Goal: Transaction & Acquisition: Obtain resource

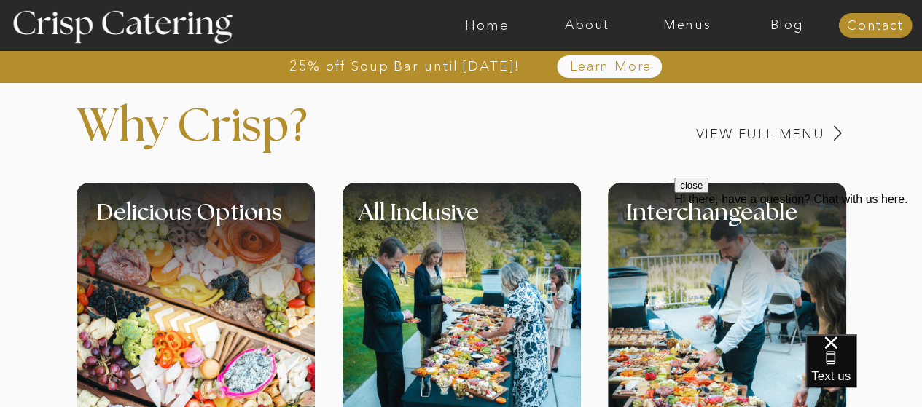
scroll to position [571, 0]
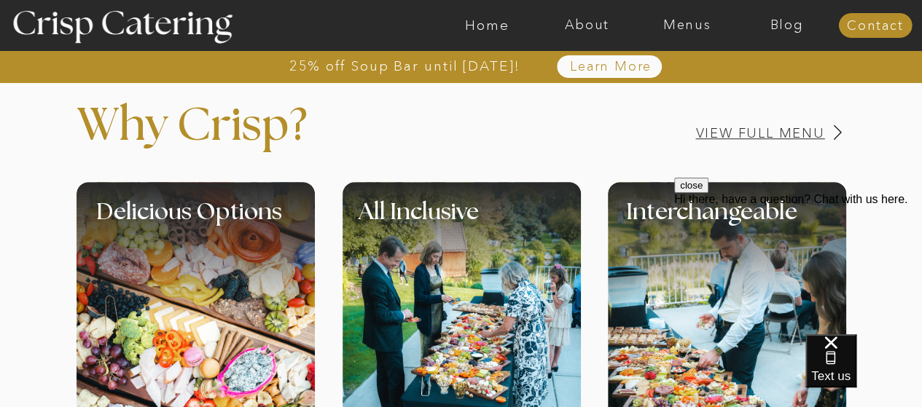
click at [801, 134] on h3 "View Full Menu" at bounding box center [709, 134] width 231 height 14
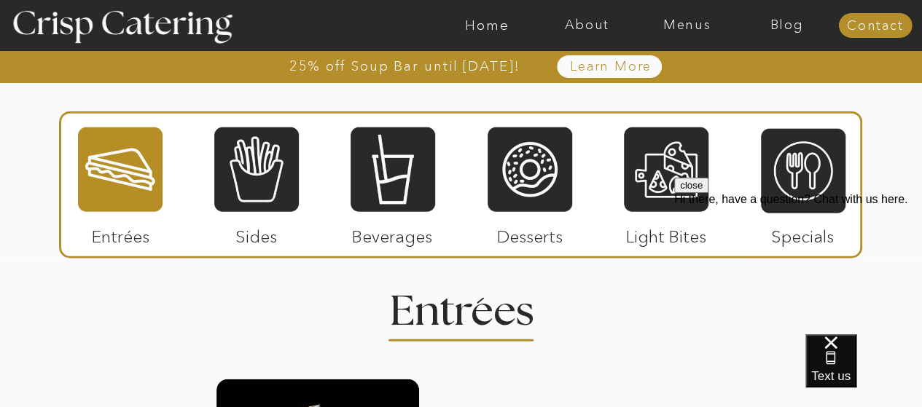
scroll to position [1757, 0]
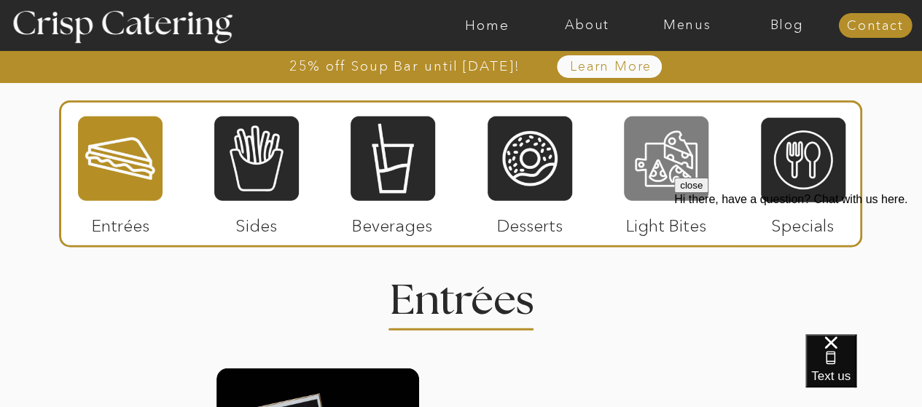
click at [670, 151] on div at bounding box center [666, 158] width 85 height 87
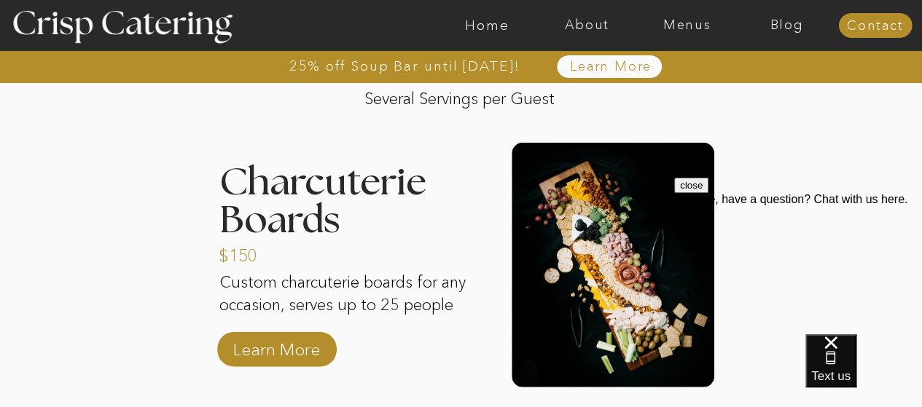
scroll to position [2012, 0]
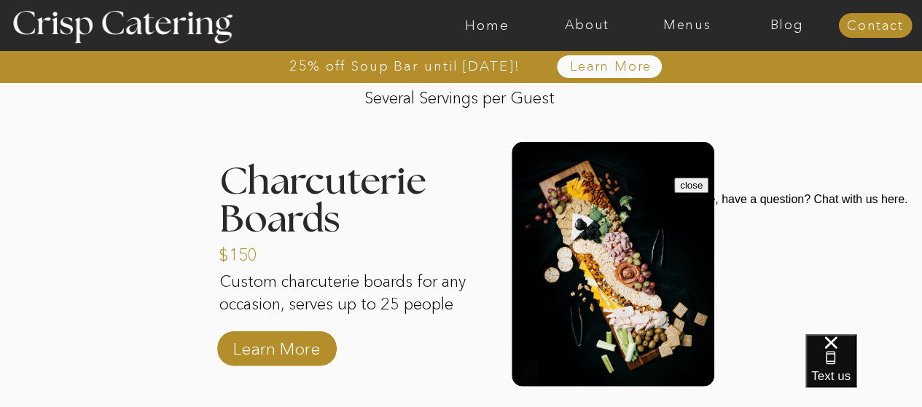
drag, startPoint x: 468, startPoint y: 304, endPoint x: 479, endPoint y: 315, distance: 16.0
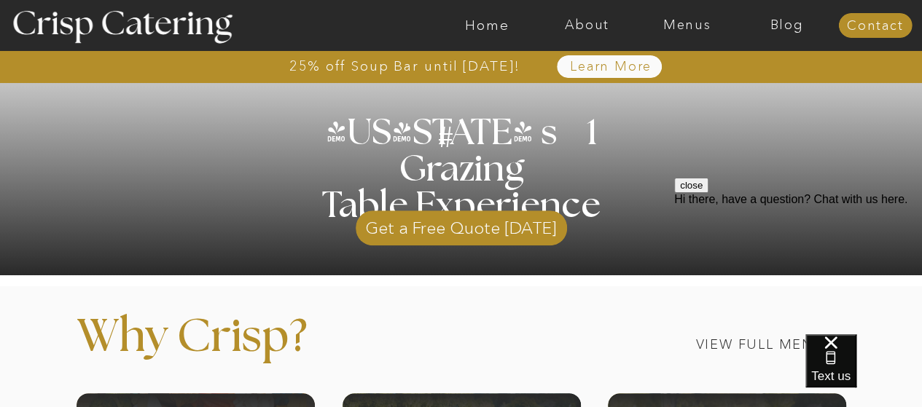
scroll to position [359, 0]
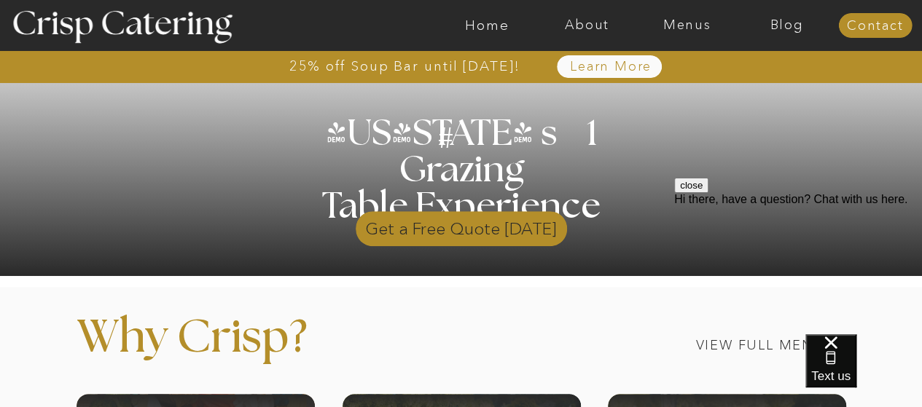
drag, startPoint x: 510, startPoint y: 241, endPoint x: 474, endPoint y: 218, distance: 43.2
click at [474, 218] on p "Get a Free Quote Today" at bounding box center [461, 225] width 211 height 42
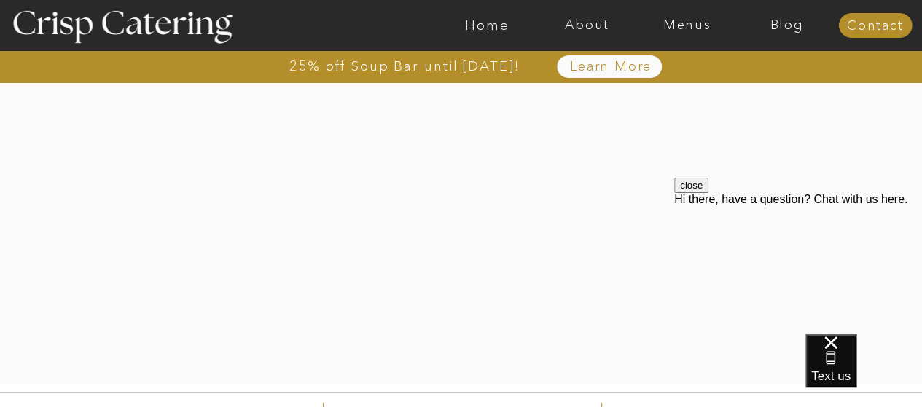
scroll to position [449, 0]
